Goal: Task Accomplishment & Management: Use online tool/utility

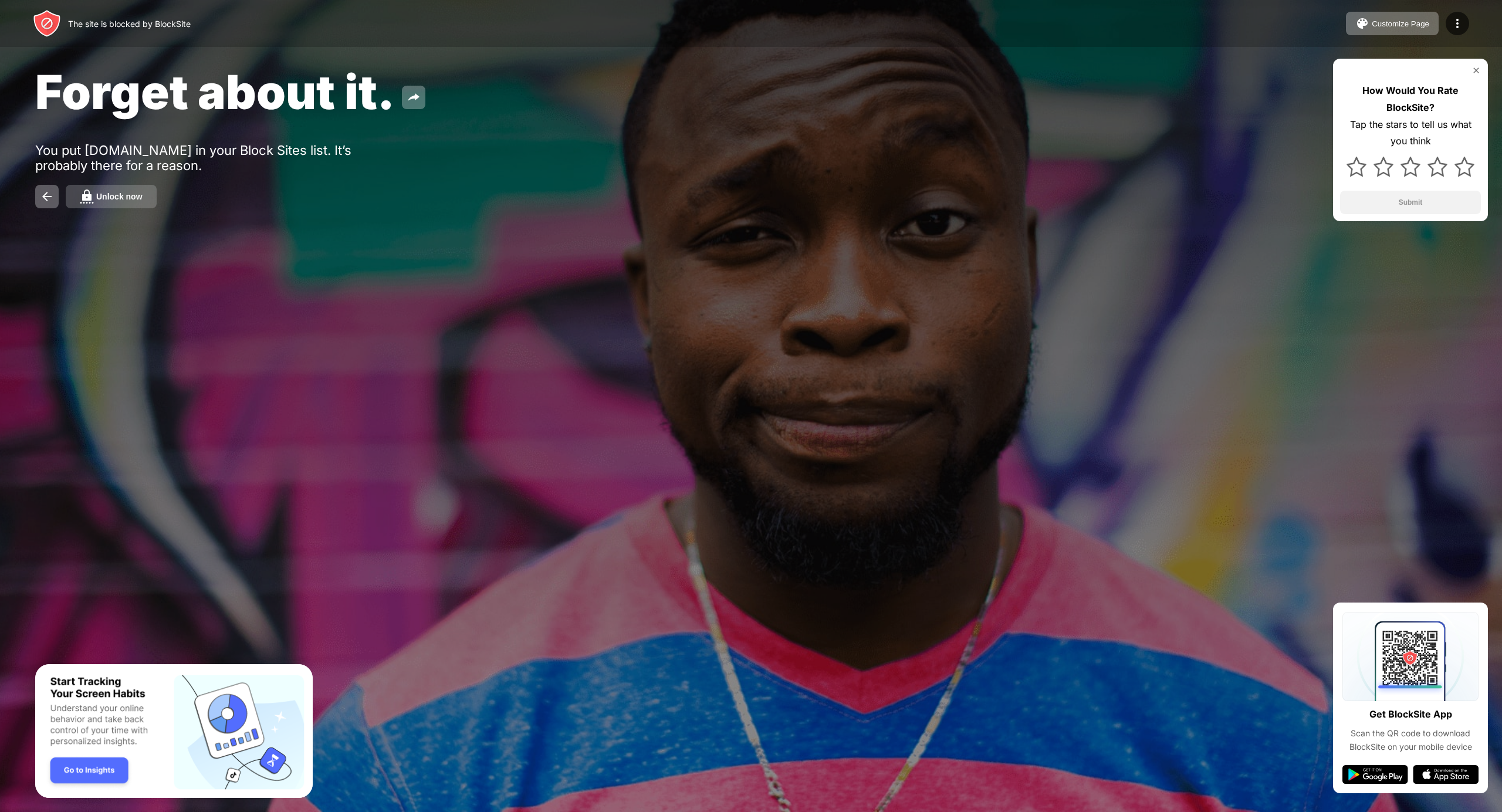
click at [93, 196] on img at bounding box center [87, 197] width 14 height 14
